Goal: Check status: Check status

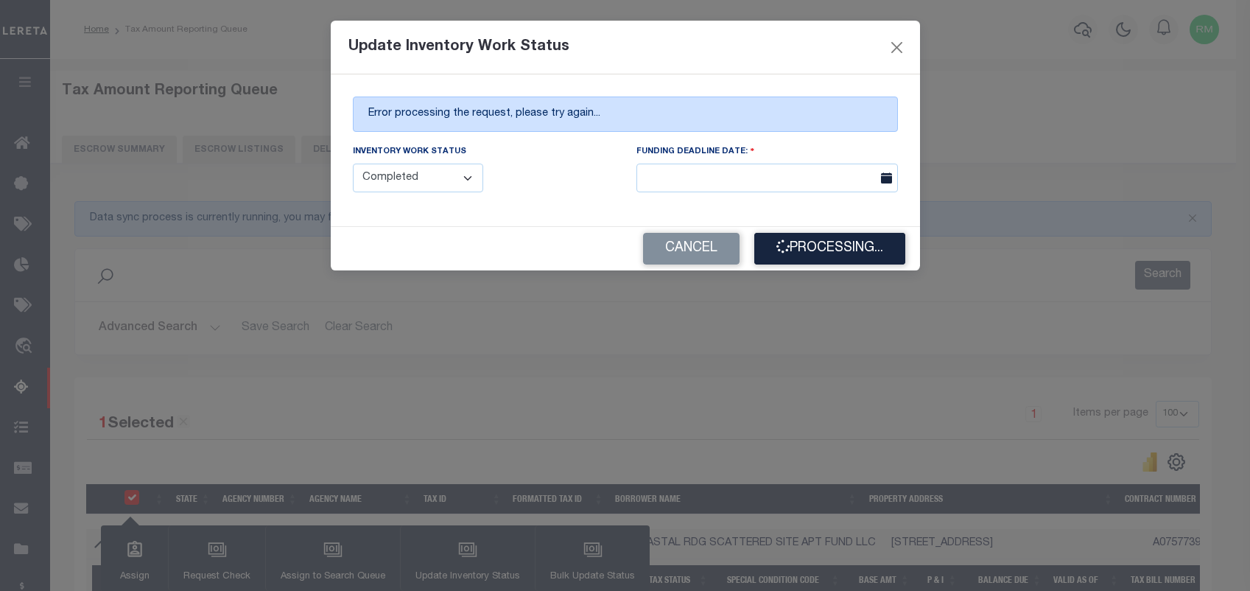
select select "100"
select select "4"
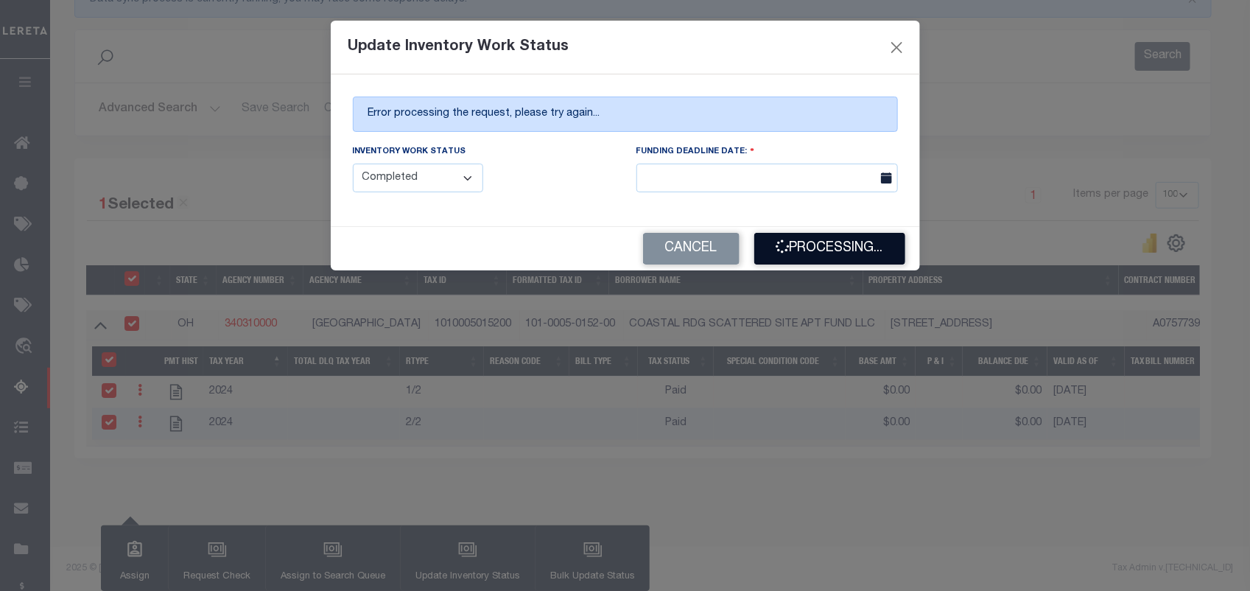
scroll to position [221, 0]
click at [810, 245] on button "Processing..." at bounding box center [829, 249] width 151 height 32
click at [810, 245] on div "Cancel Processing..." at bounding box center [625, 248] width 589 height 43
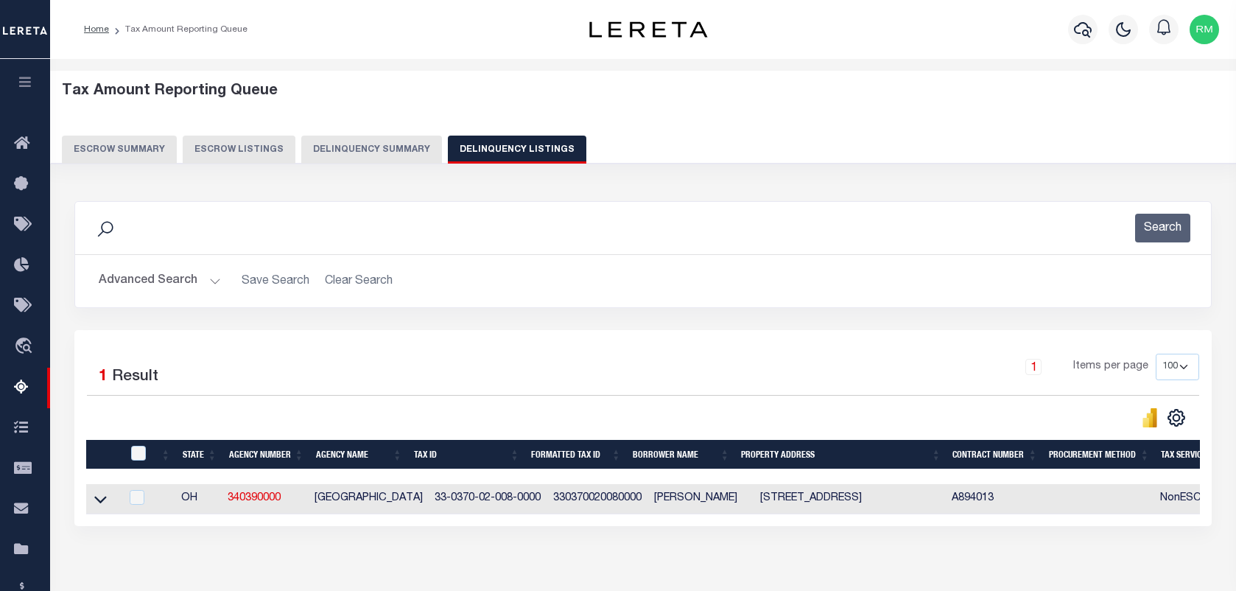
select select "100"
